Goal: Task Accomplishment & Management: Complete application form

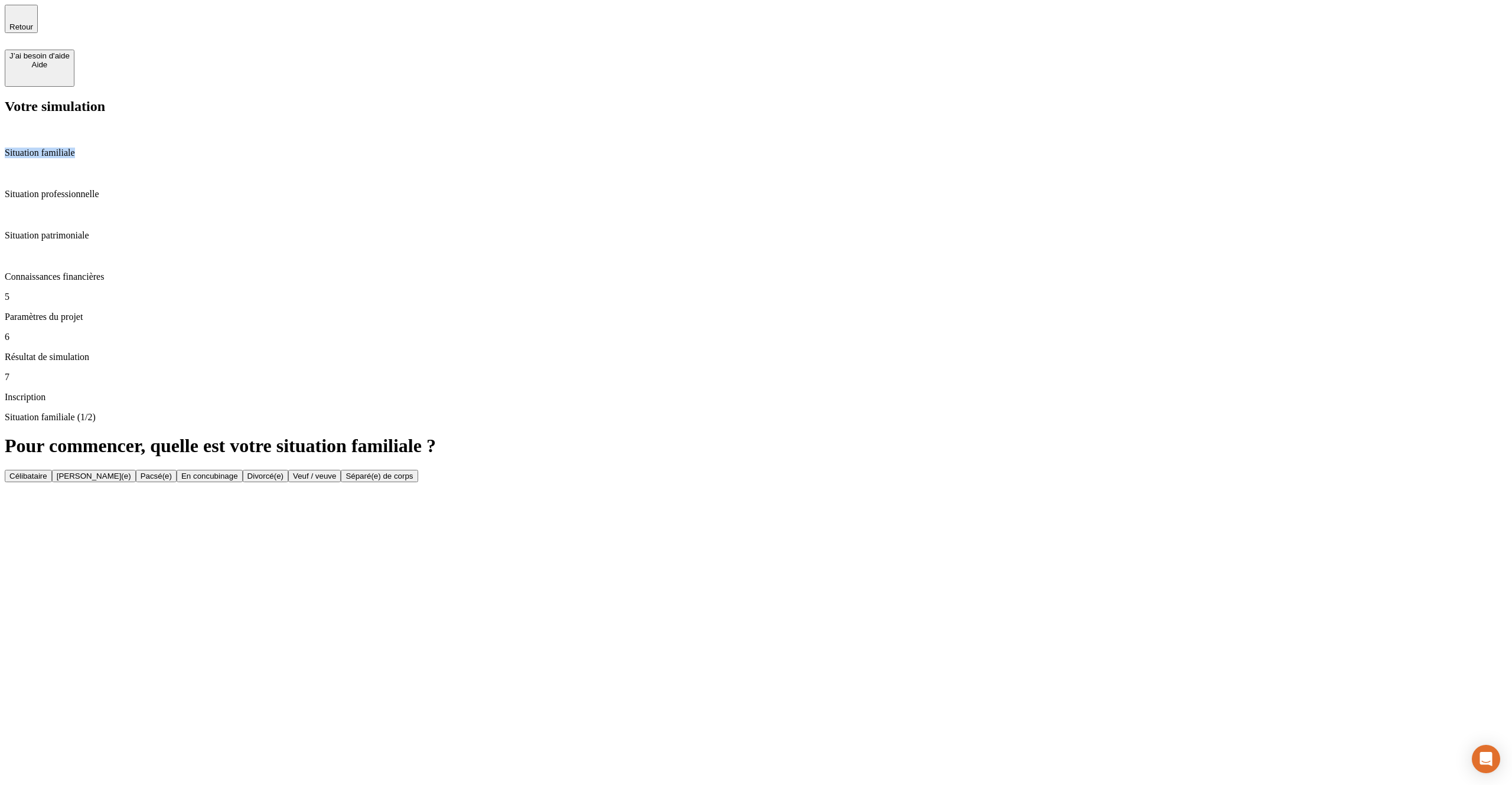
drag, startPoint x: 106, startPoint y: 346, endPoint x: 8, endPoint y: 100, distance: 264.8
click at [8, 100] on div "Votre simulation Situation familiale Situation professionnelle Situation patrim…" at bounding box center [756, 251] width 1503 height 304
copy div "Situation familiale"
click at [52, 470] on button "Célibataire" at bounding box center [29, 476] width 47 height 12
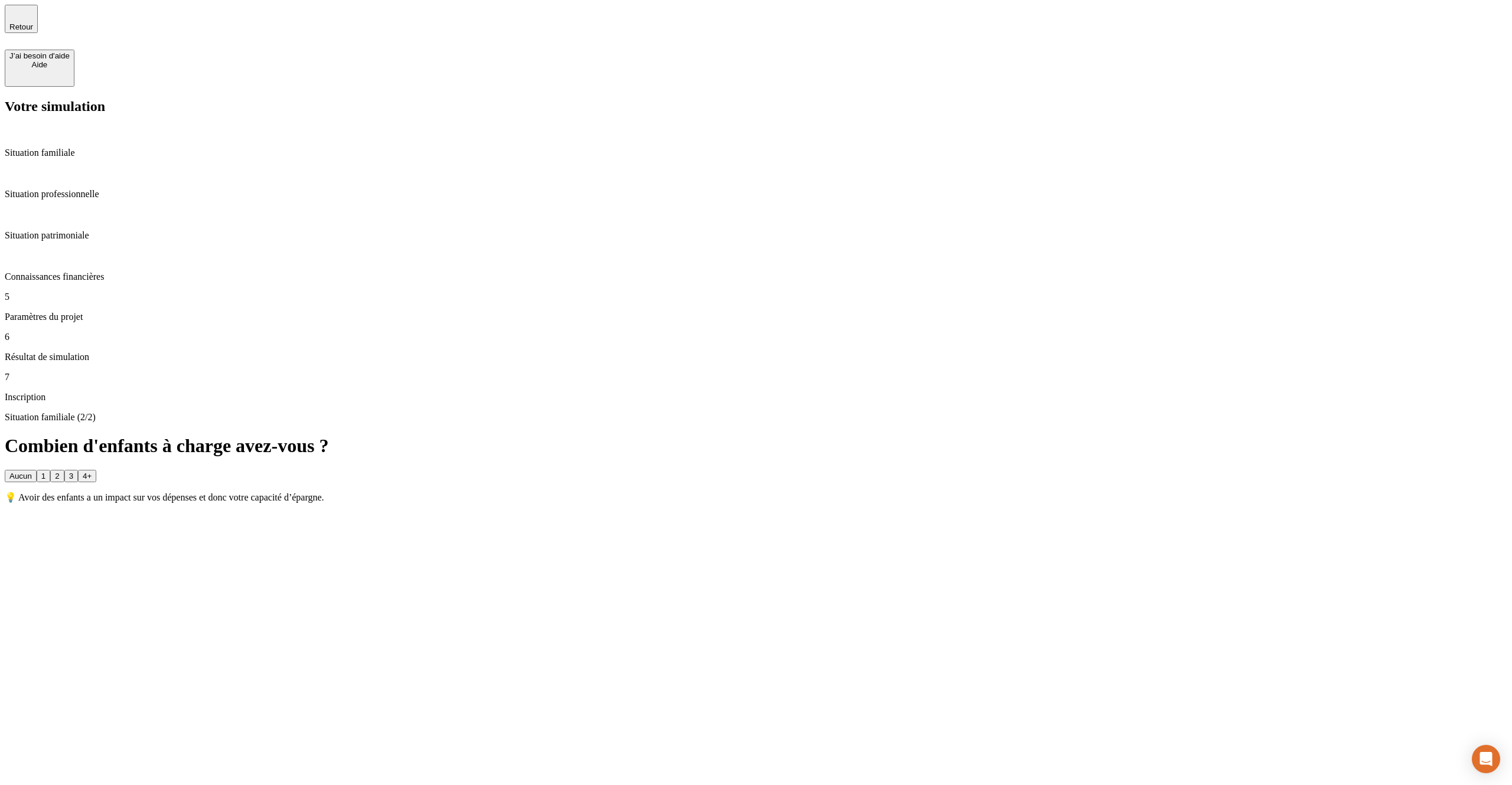
click at [698, 412] on div "Situation familiale (2/2) Combien d'enfants à charge avez-vous ? Aucun 1 2 3 4+…" at bounding box center [756, 457] width 1503 height 91
click at [50, 470] on button "1" at bounding box center [43, 476] width 13 height 12
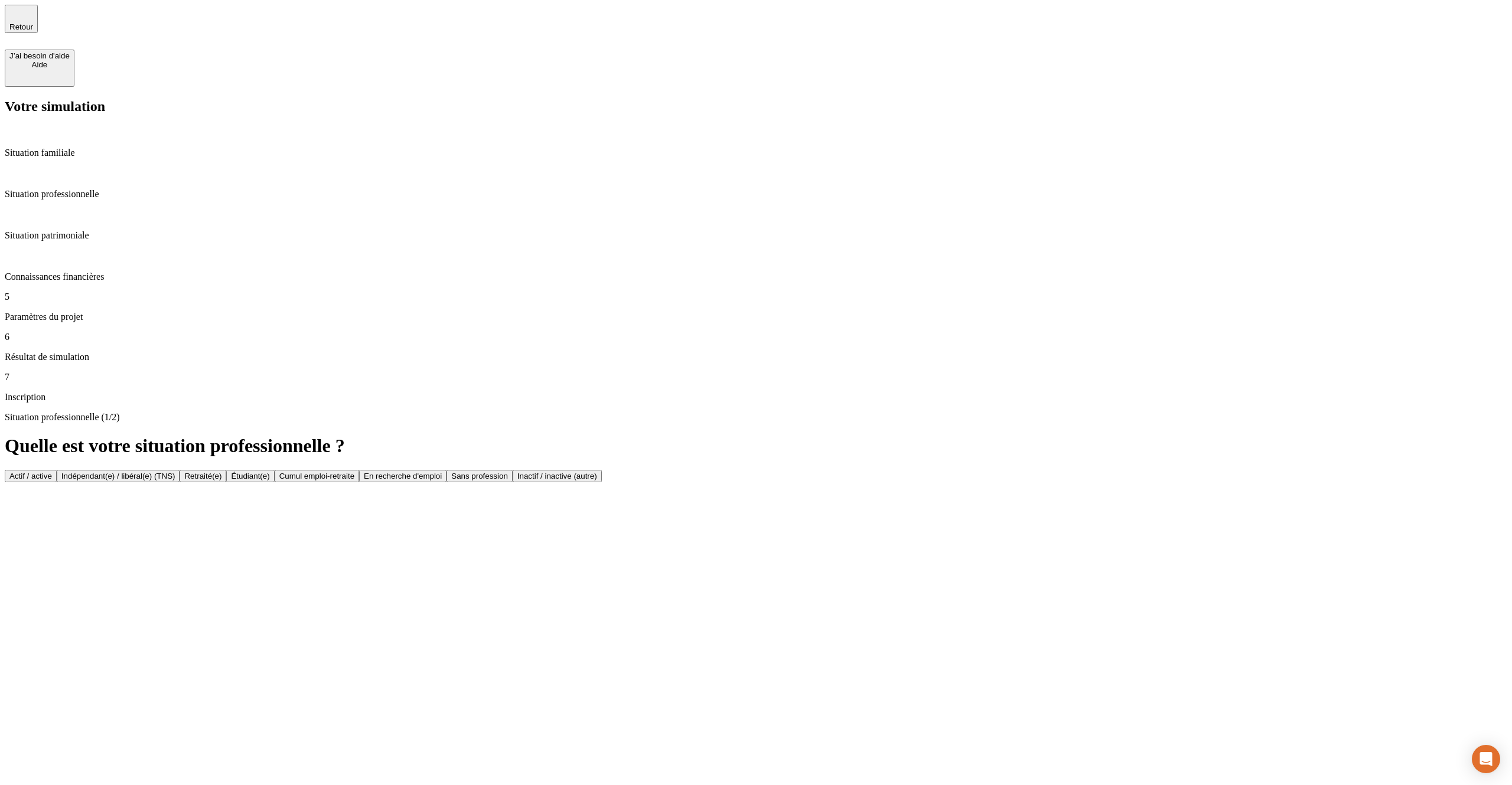
click at [56, 470] on button "Actif / active" at bounding box center [31, 476] width 52 height 12
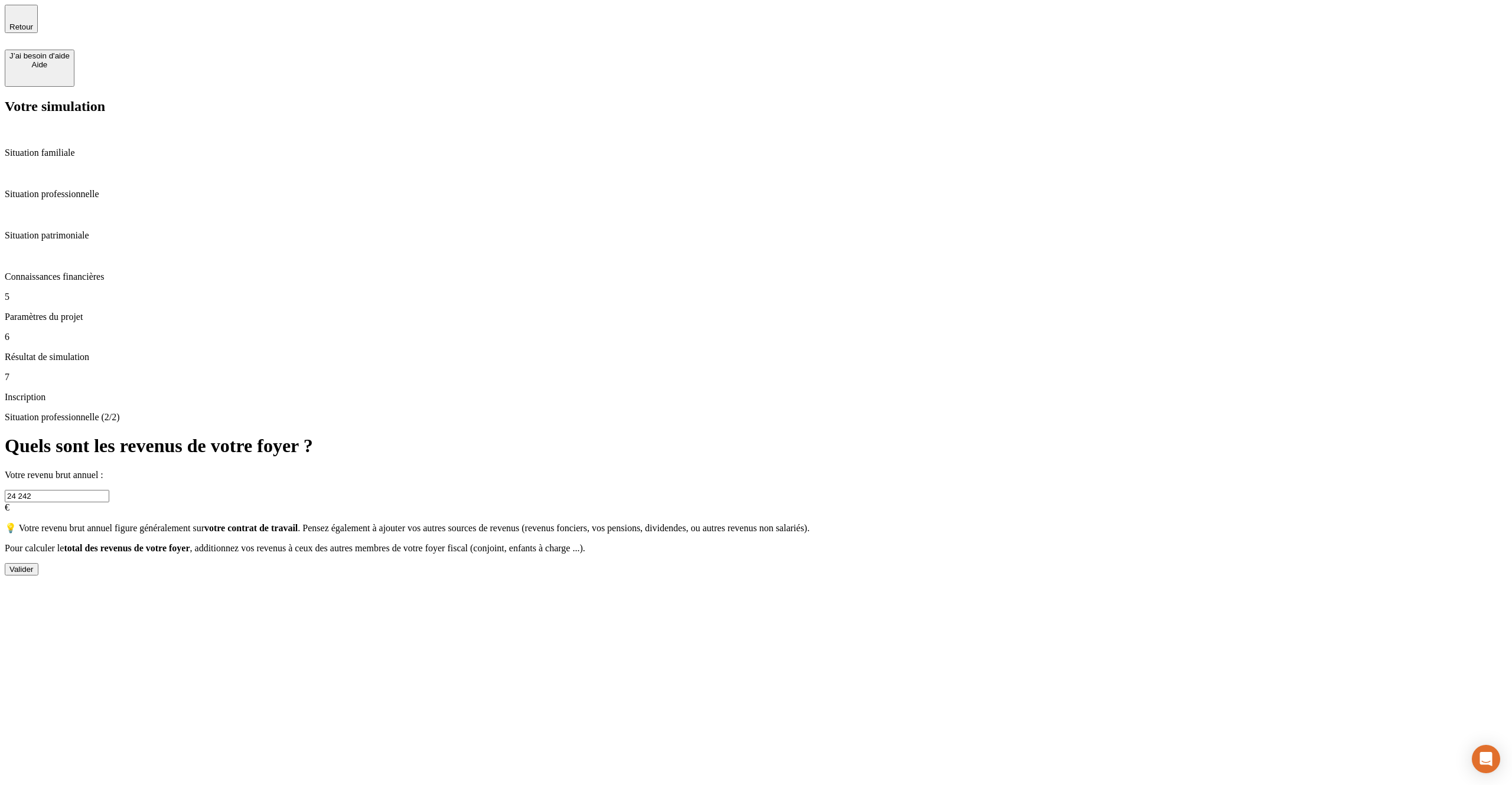
click at [111, 231] on p "Situation patrimoniale" at bounding box center [756, 236] width 1503 height 11
